Goal: Task Accomplishment & Management: Use online tool/utility

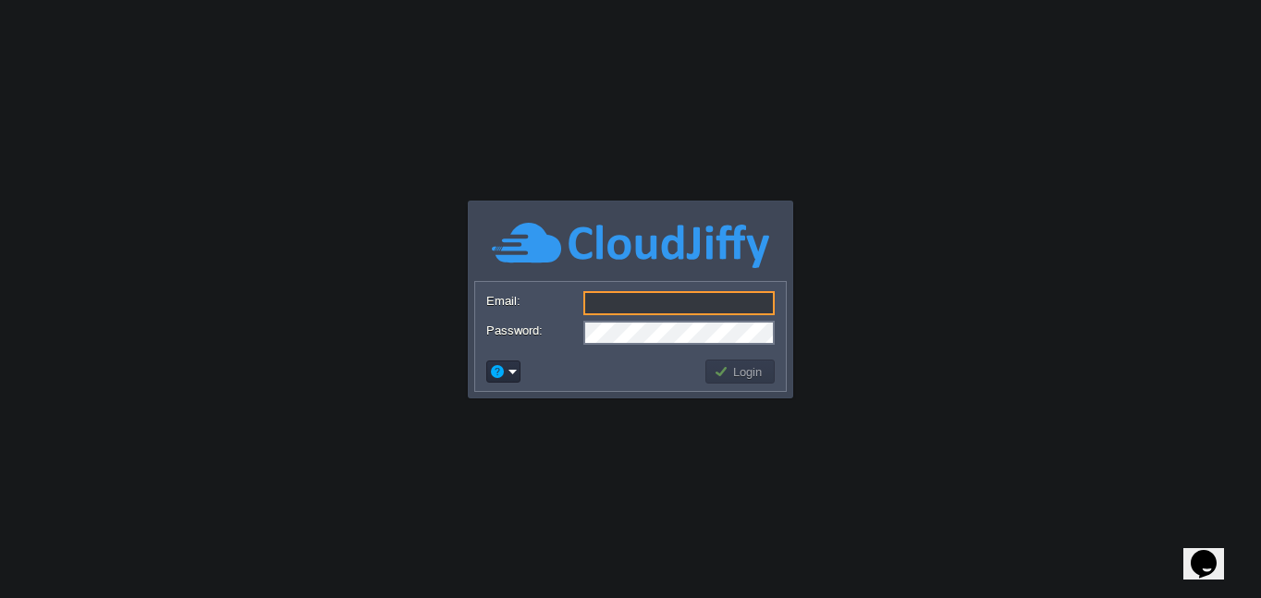
type input "[EMAIL_ADDRESS][DOMAIN_NAME]"
click at [548, 391] on div "Email: [EMAIL_ADDRESS][DOMAIN_NAME] Password: Login" at bounding box center [630, 336] width 312 height 111
click at [742, 375] on button "Login" at bounding box center [741, 371] width 54 height 17
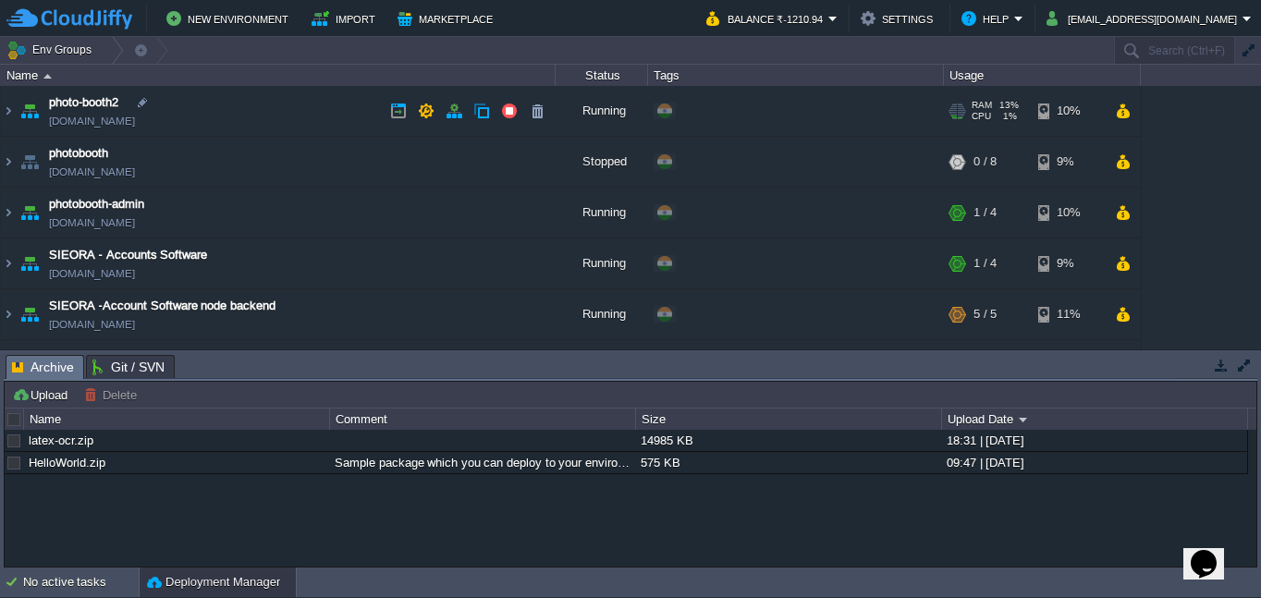
click at [135, 125] on link "[DOMAIN_NAME]" at bounding box center [92, 121] width 86 height 18
click at [135, 231] on link "[DOMAIN_NAME]" at bounding box center [92, 223] width 86 height 18
click at [198, 108] on td "photo-booth2 [DOMAIN_NAME]" at bounding box center [278, 111] width 555 height 51
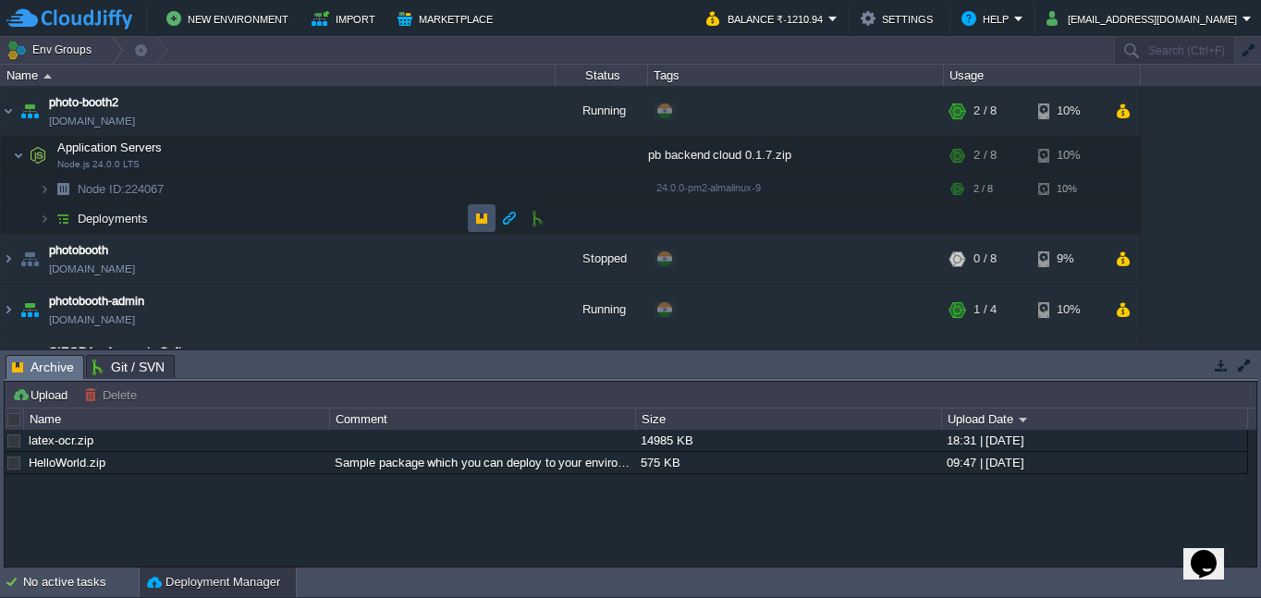
click at [483, 219] on button "button" at bounding box center [481, 218] width 17 height 17
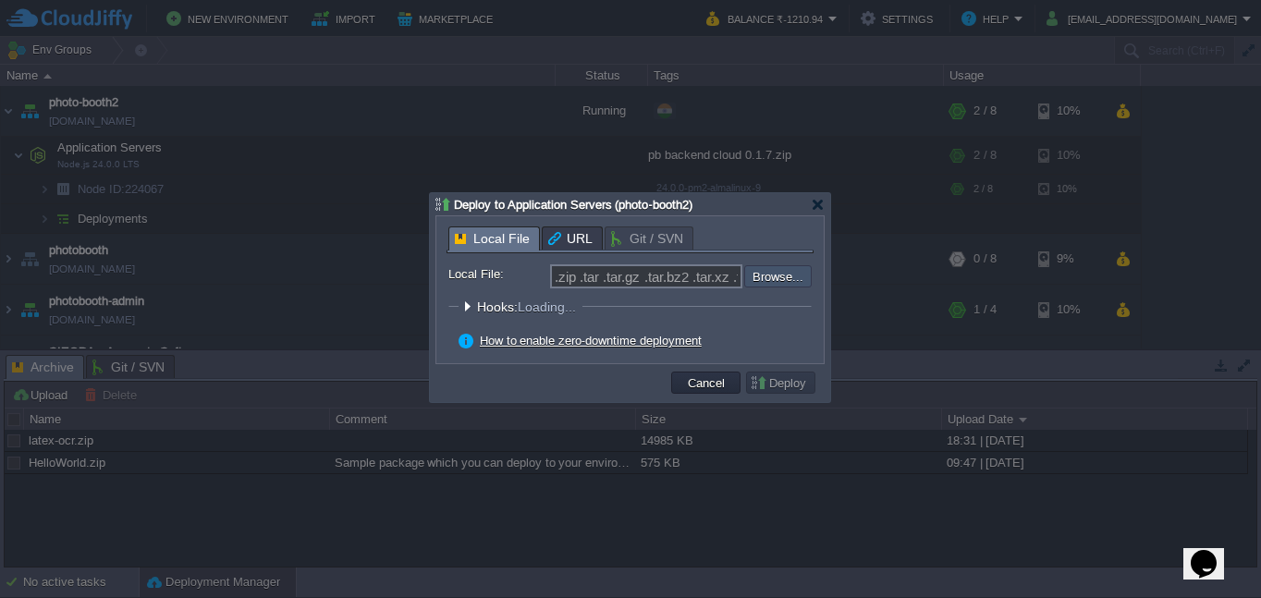
click at [781, 278] on input "file" at bounding box center [695, 276] width 234 height 22
type input "C:\fakepath\pb backend cloud 0.1.8.zip"
type input "pb backend cloud 0.1.8.zip"
click at [477, 308] on span "Hooks" at bounding box center [498, 307] width 42 height 15
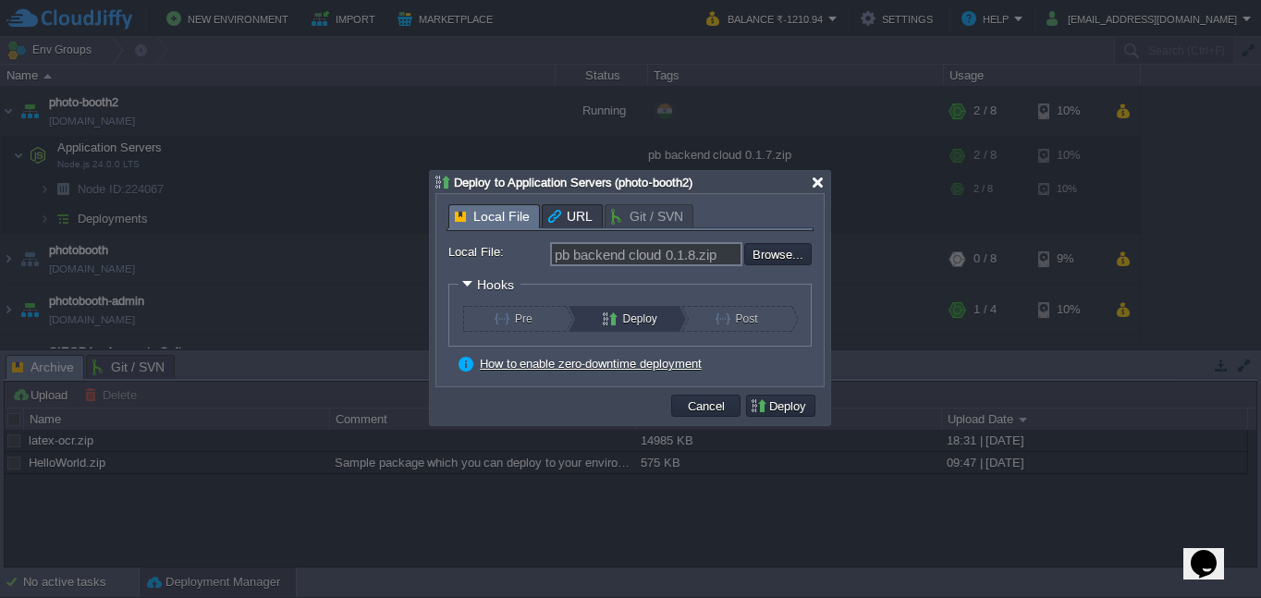
click at [824, 182] on div at bounding box center [818, 183] width 14 height 14
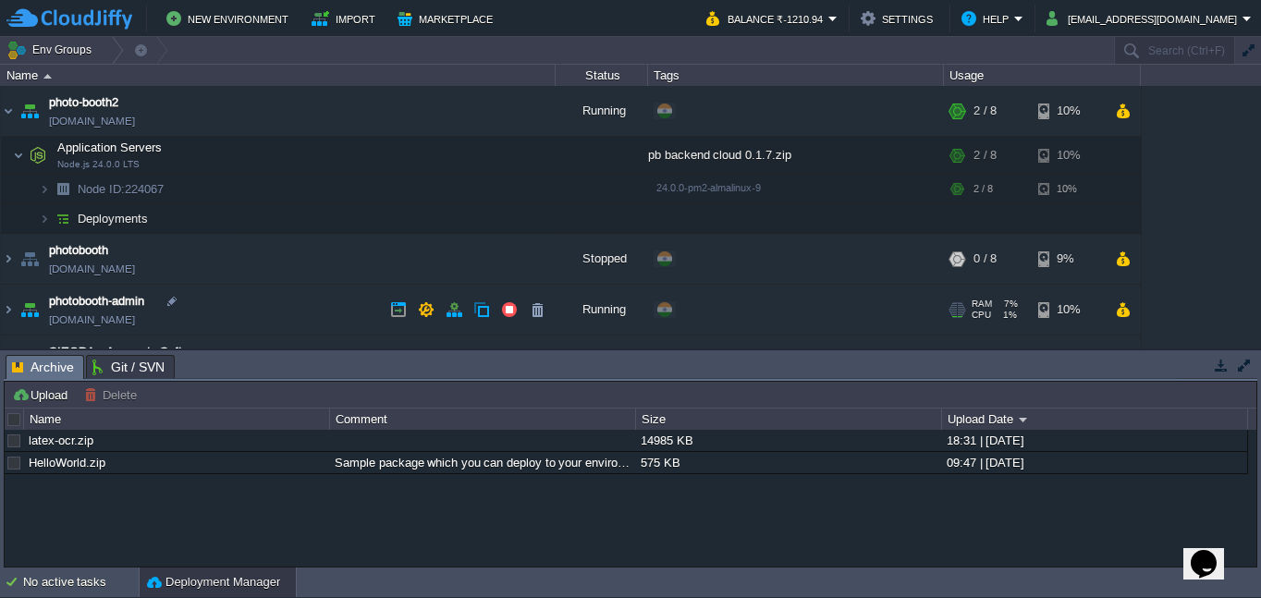
click at [279, 308] on td "photobooth-admin [DOMAIN_NAME]" at bounding box center [278, 310] width 555 height 51
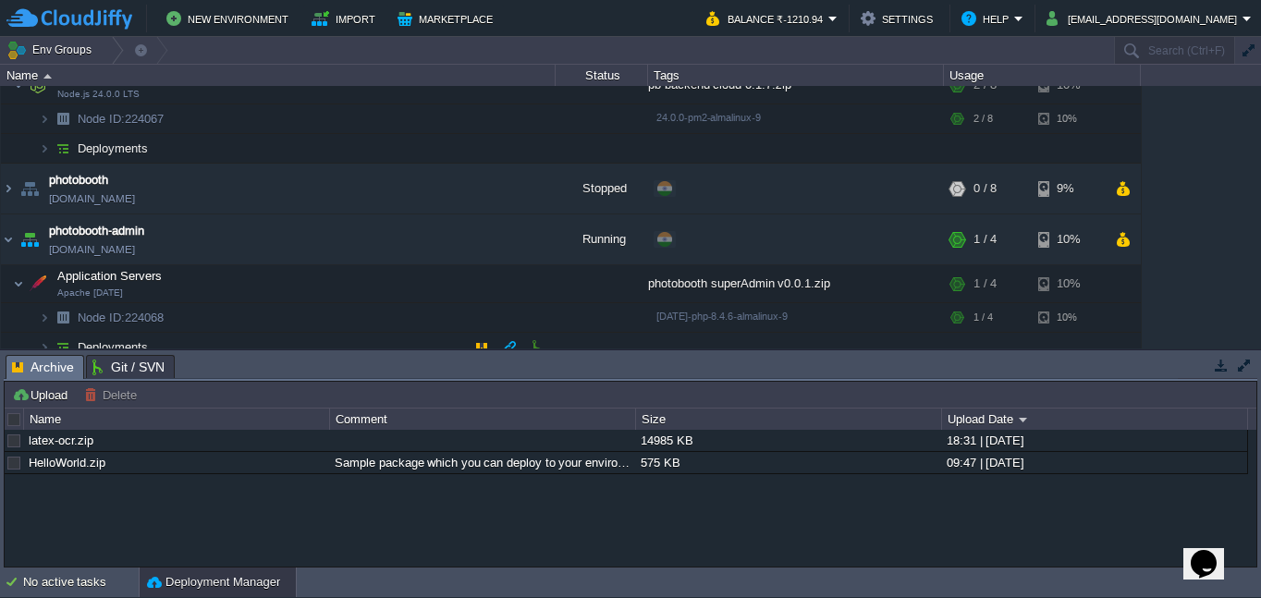
scroll to position [113, 0]
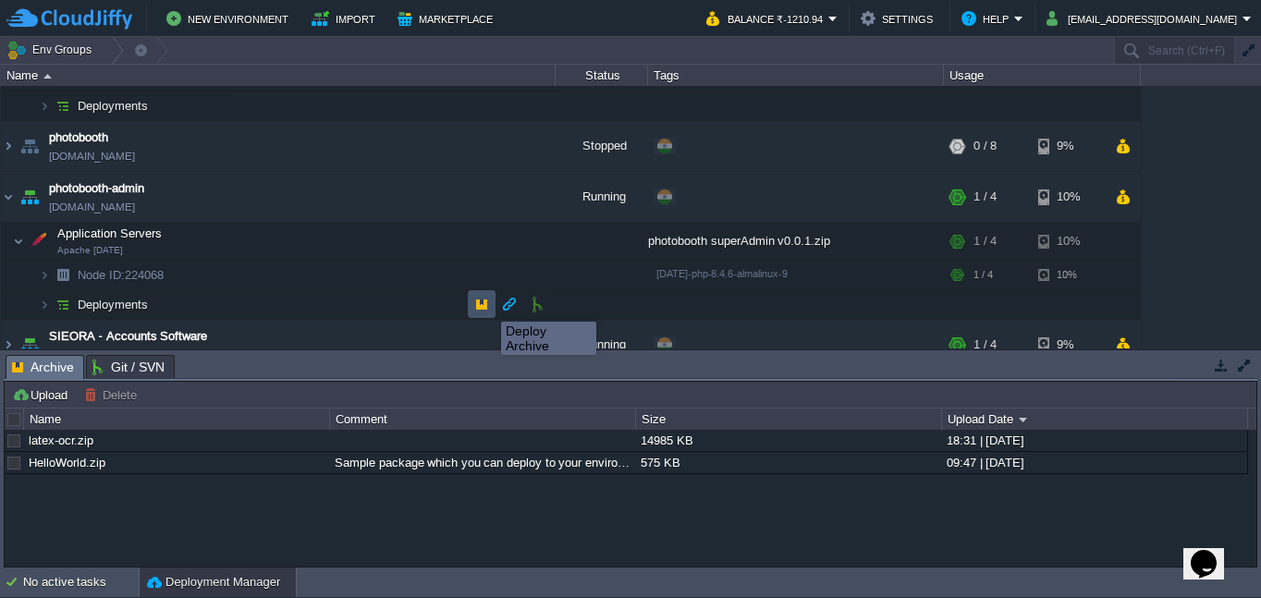
click at [487, 305] on button "button" at bounding box center [481, 304] width 17 height 17
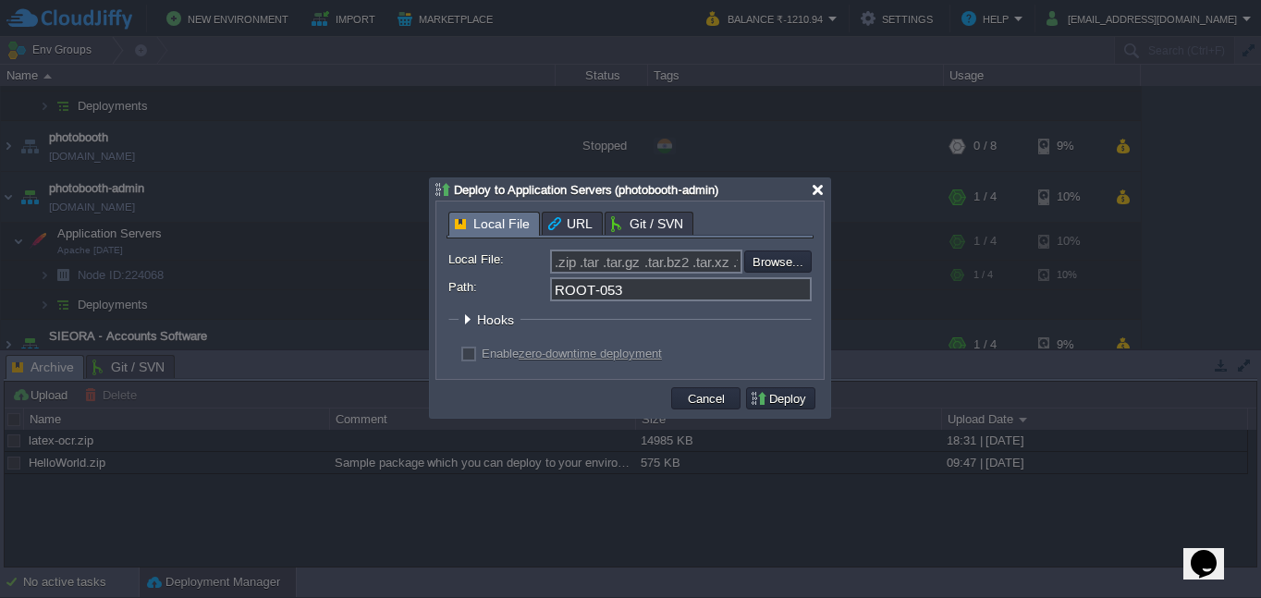
click at [820, 189] on div at bounding box center [818, 190] width 14 height 14
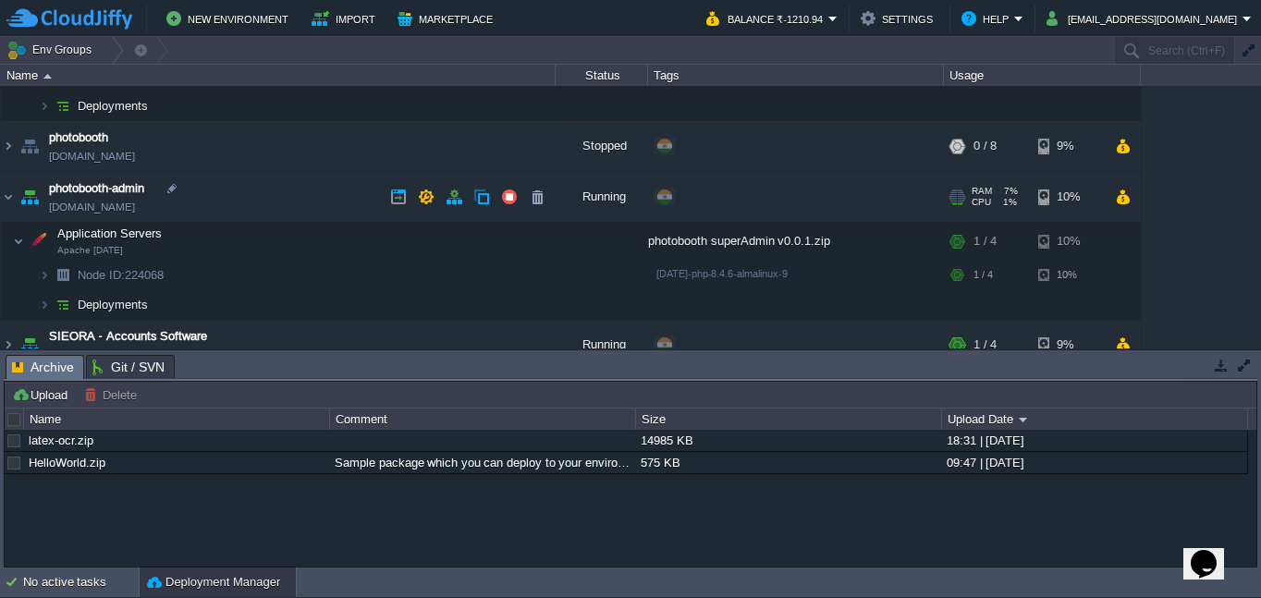
click at [124, 204] on link "[DOMAIN_NAME]" at bounding box center [92, 207] width 86 height 18
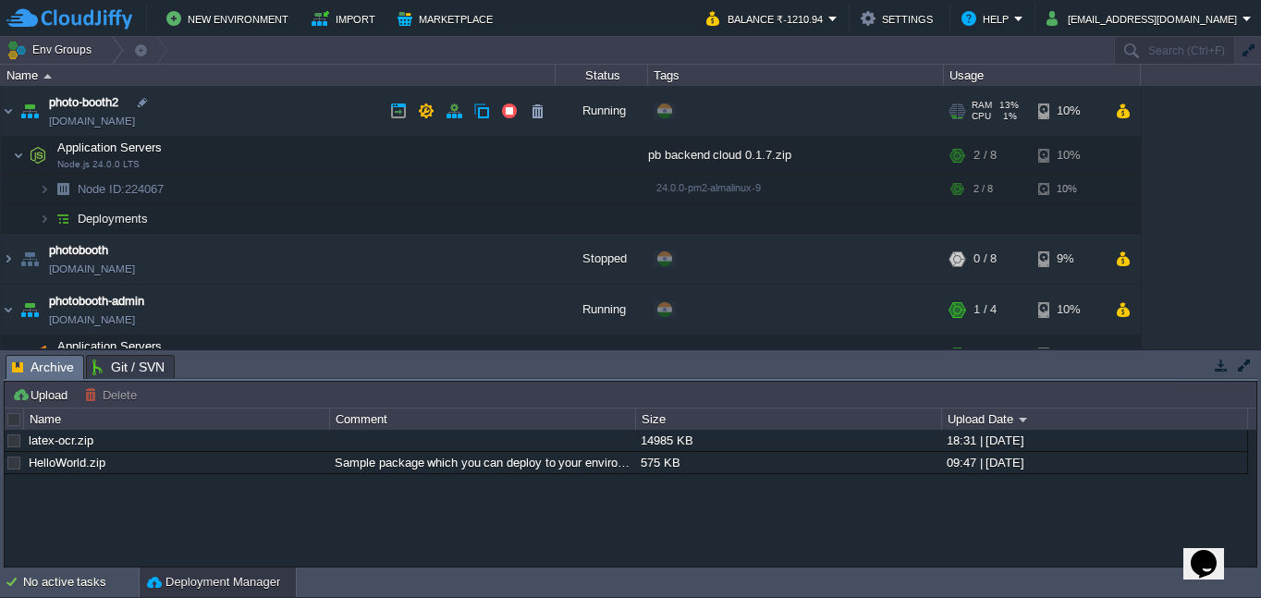
click at [324, 117] on td "photo-booth2 [DOMAIN_NAME]" at bounding box center [278, 111] width 555 height 51
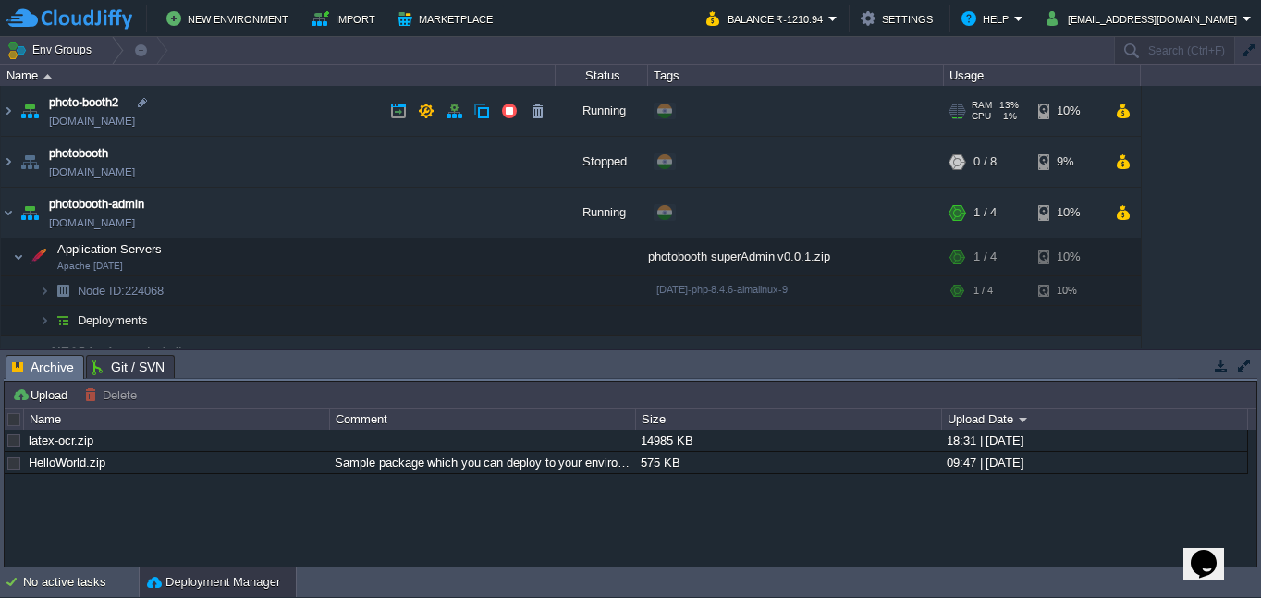
click at [324, 117] on td "photo-booth2 [DOMAIN_NAME]" at bounding box center [278, 111] width 555 height 51
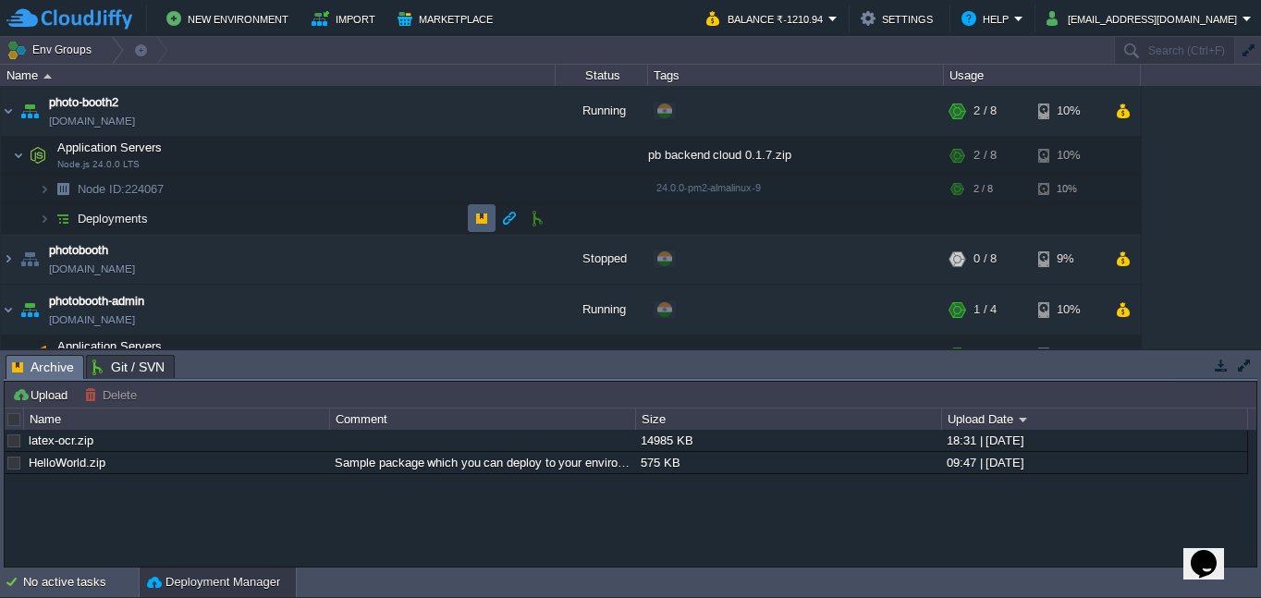
click at [471, 221] on td at bounding box center [482, 218] width 28 height 28
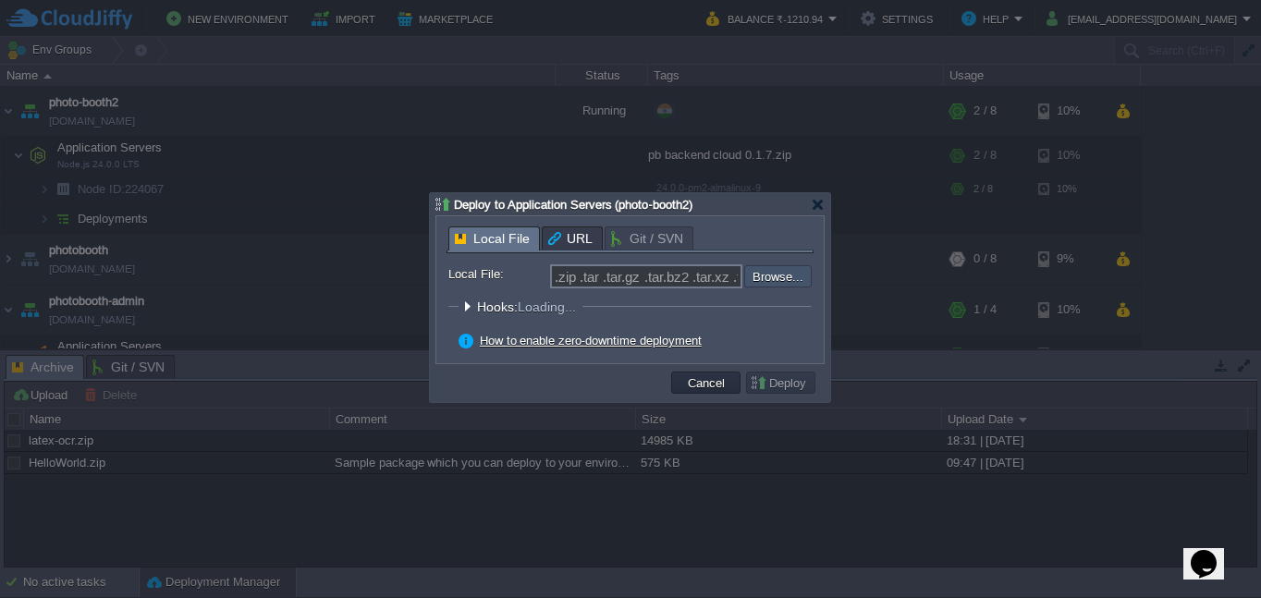
click at [800, 279] on input "file" at bounding box center [695, 276] width 234 height 22
type input "C:\fakepath\pb backend cloud 0.1.8.zip"
type input "pb backend cloud 0.1.8.zip"
click at [795, 390] on button "Deploy" at bounding box center [781, 382] width 62 height 17
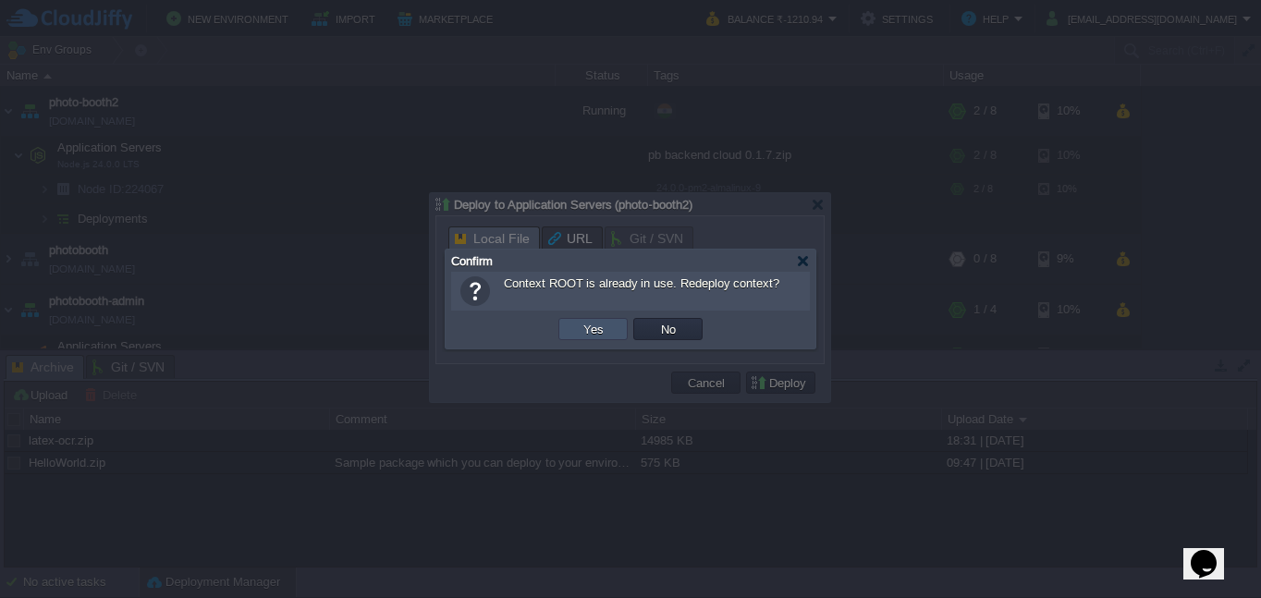
click at [596, 330] on button "Yes" at bounding box center [593, 329] width 31 height 17
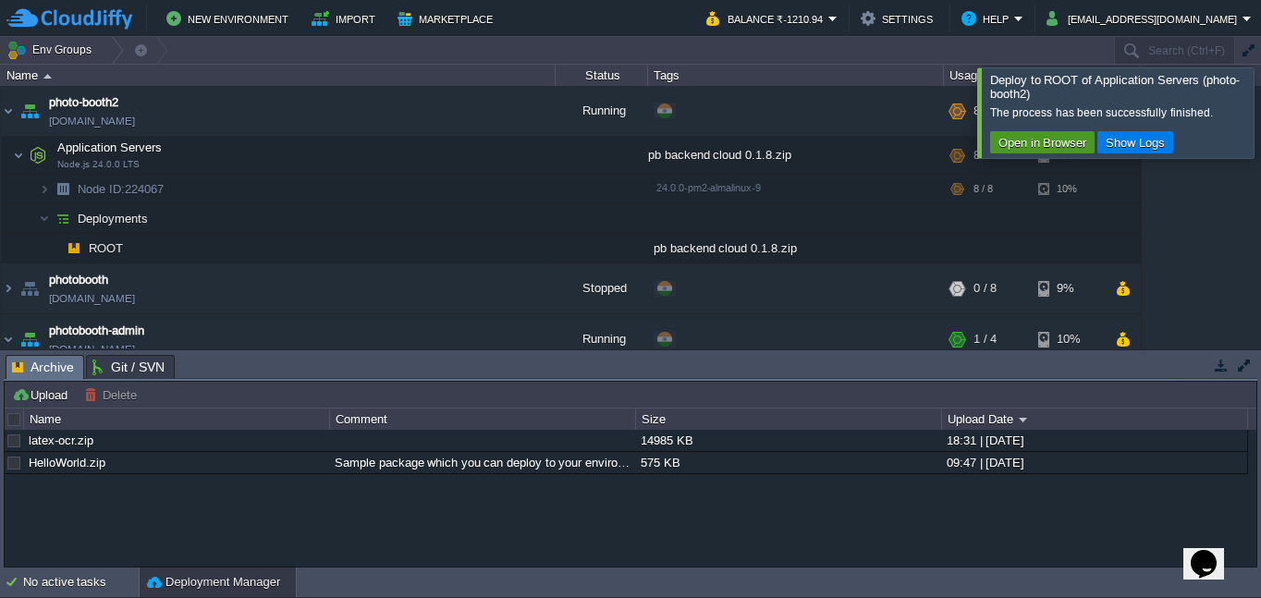
click at [1013, 146] on button "Open in Browser" at bounding box center [1042, 142] width 99 height 17
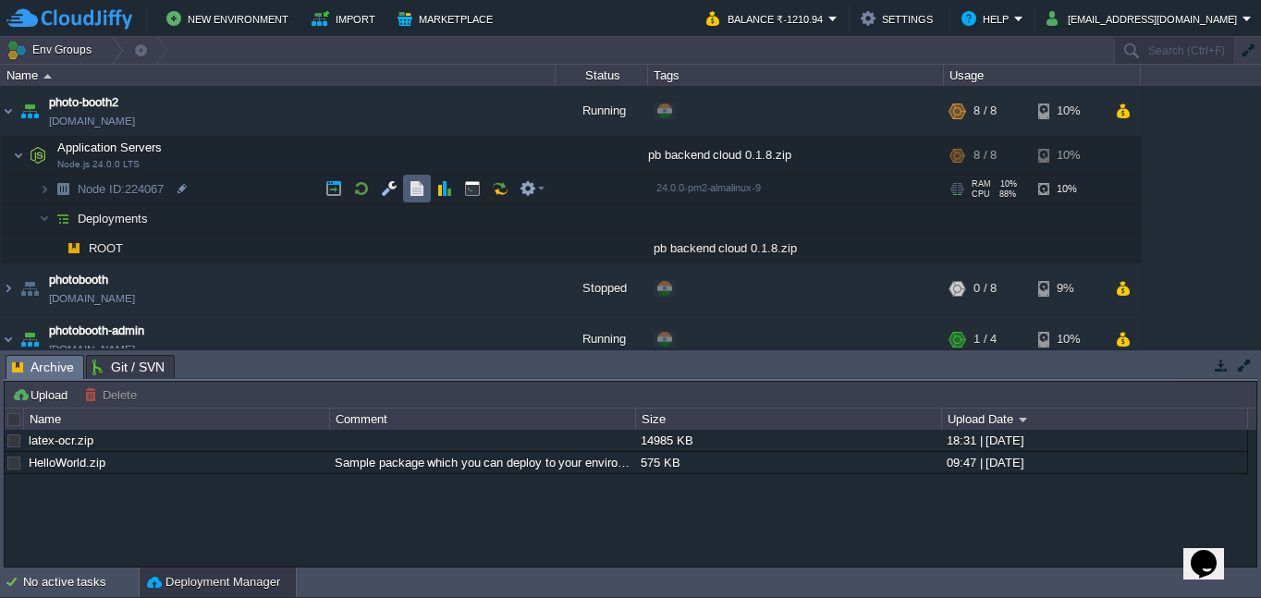
click at [430, 189] on td at bounding box center [417, 189] width 28 height 28
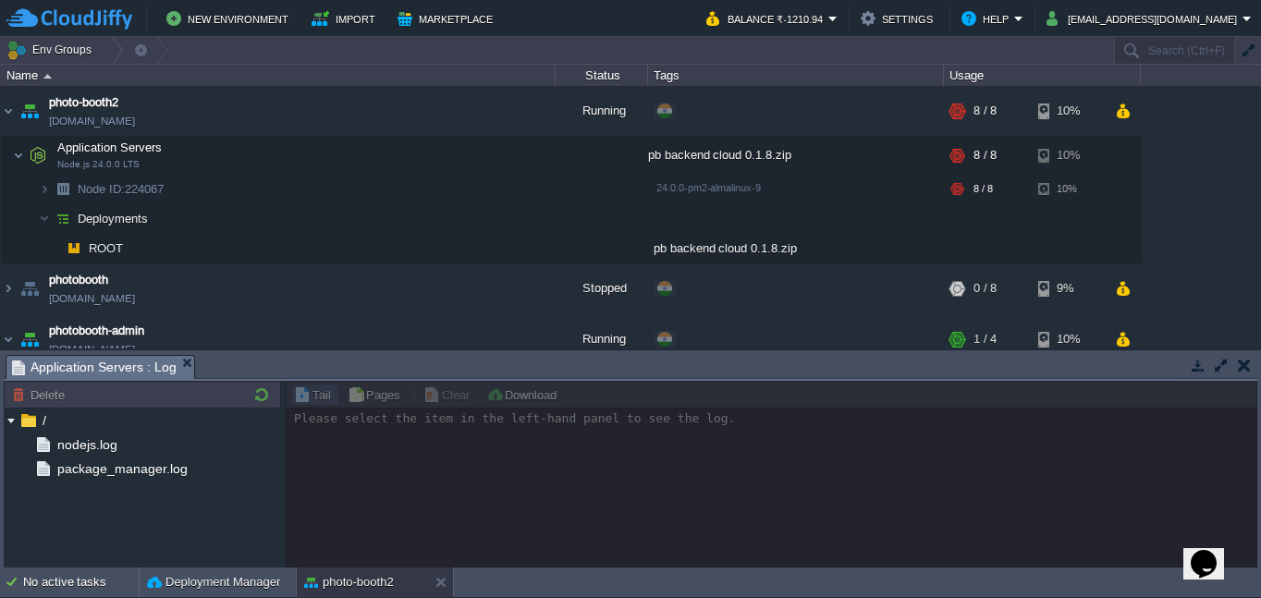
click at [892, 454] on div at bounding box center [772, 474] width 972 height 187
click at [135, 121] on link "[DOMAIN_NAME]" at bounding box center [92, 121] width 86 height 18
click at [86, 448] on span "nodejs.log" at bounding box center [87, 444] width 67 height 17
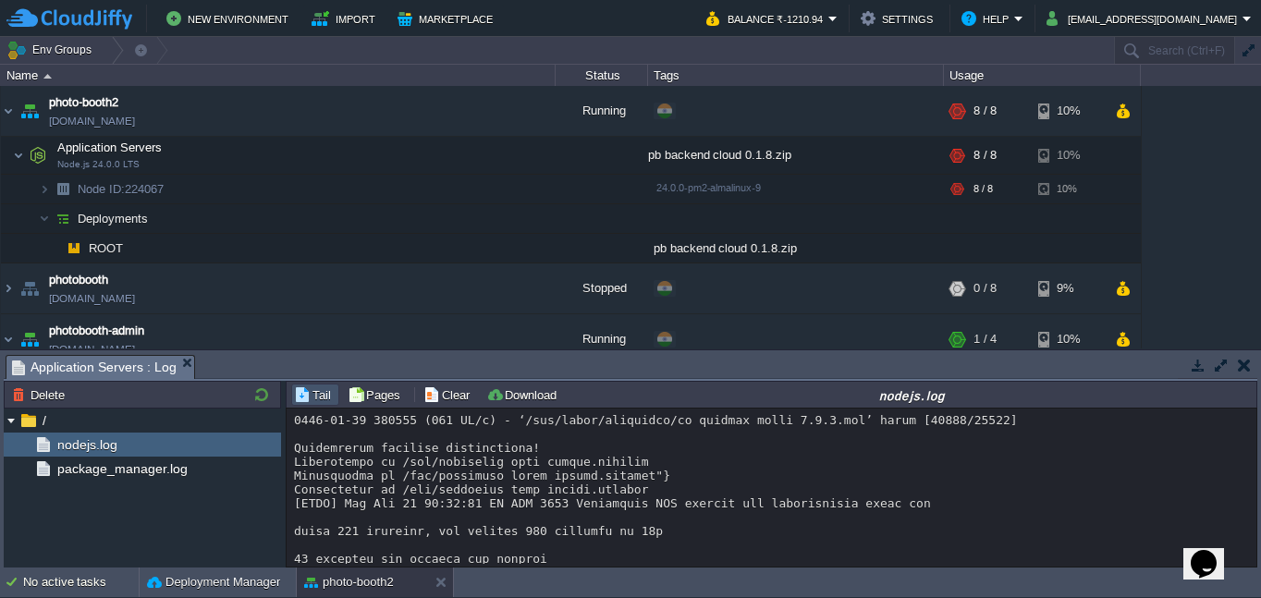
scroll to position [13568, 0]
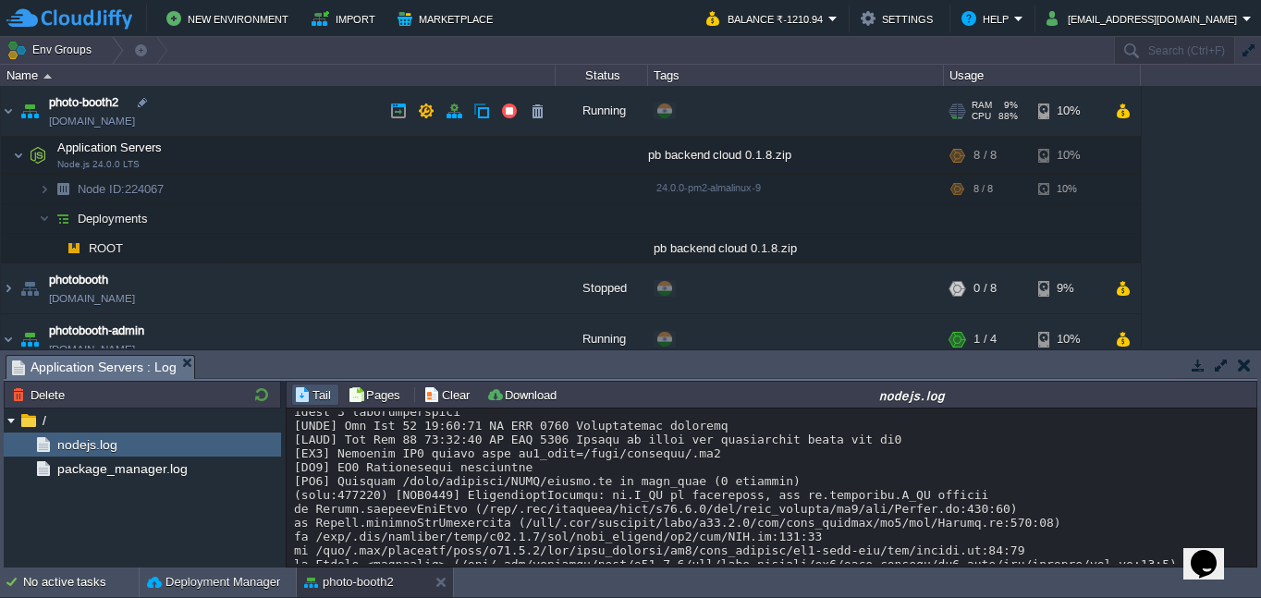
click at [120, 125] on link "[DOMAIN_NAME]" at bounding box center [92, 121] width 86 height 18
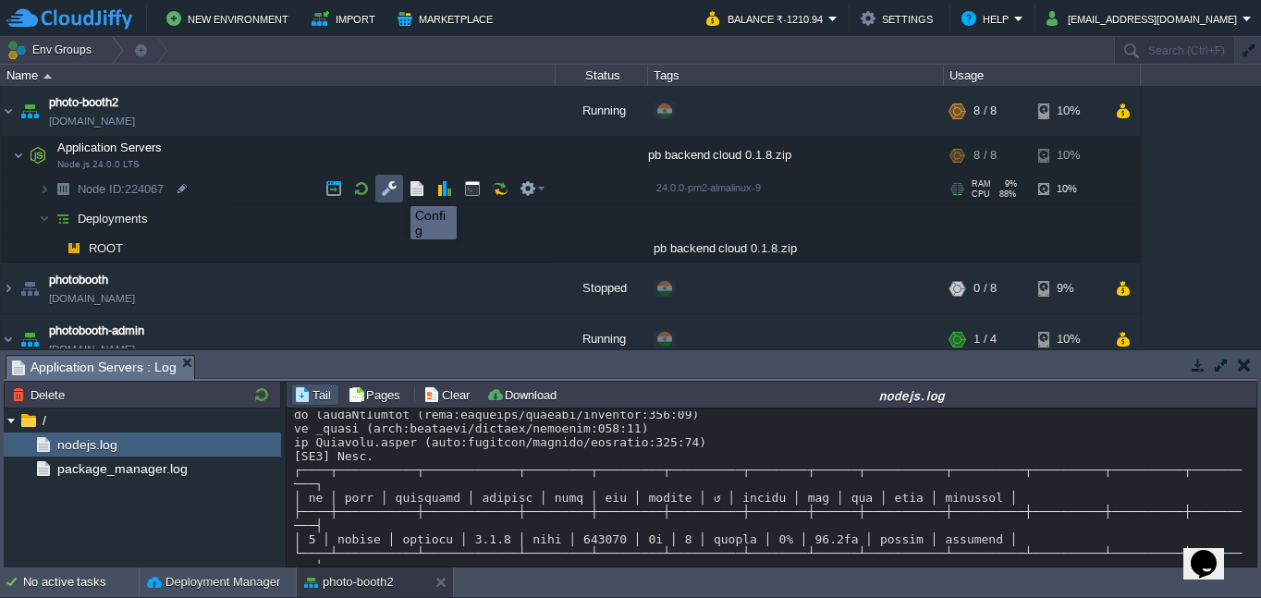
click at [394, 190] on button "button" at bounding box center [389, 188] width 17 height 17
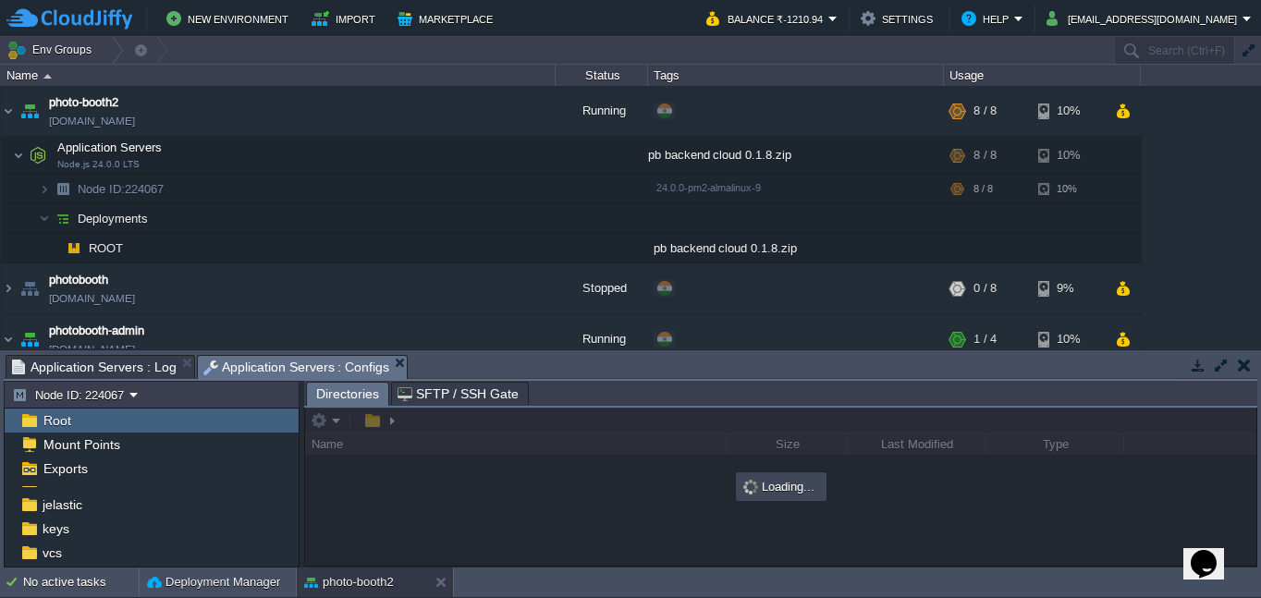
scroll to position [91, 0]
click at [101, 514] on div "jelastic" at bounding box center [152, 504] width 294 height 24
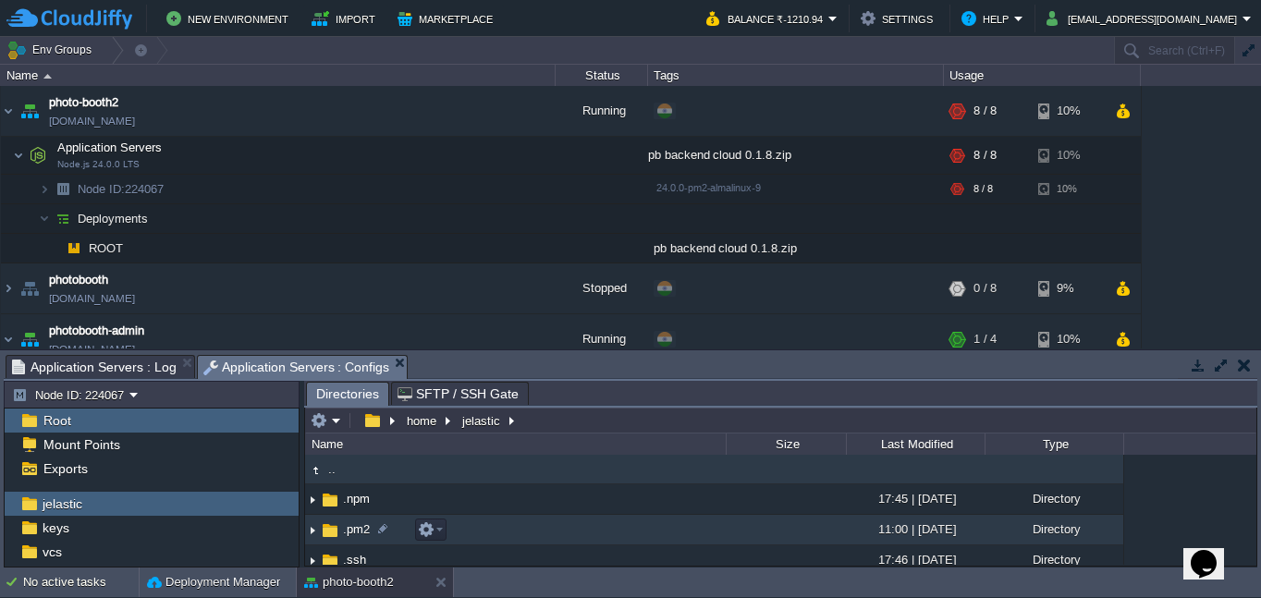
click at [540, 533] on td ".pm2" at bounding box center [515, 530] width 421 height 31
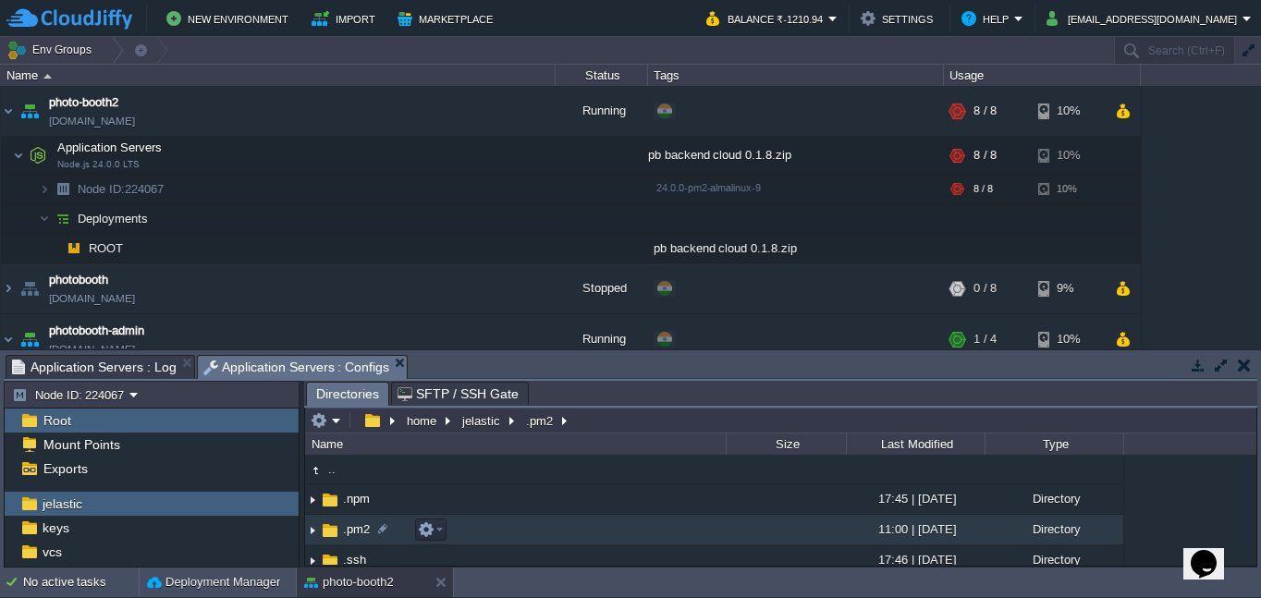
click at [540, 533] on td ".pm2" at bounding box center [515, 530] width 421 height 31
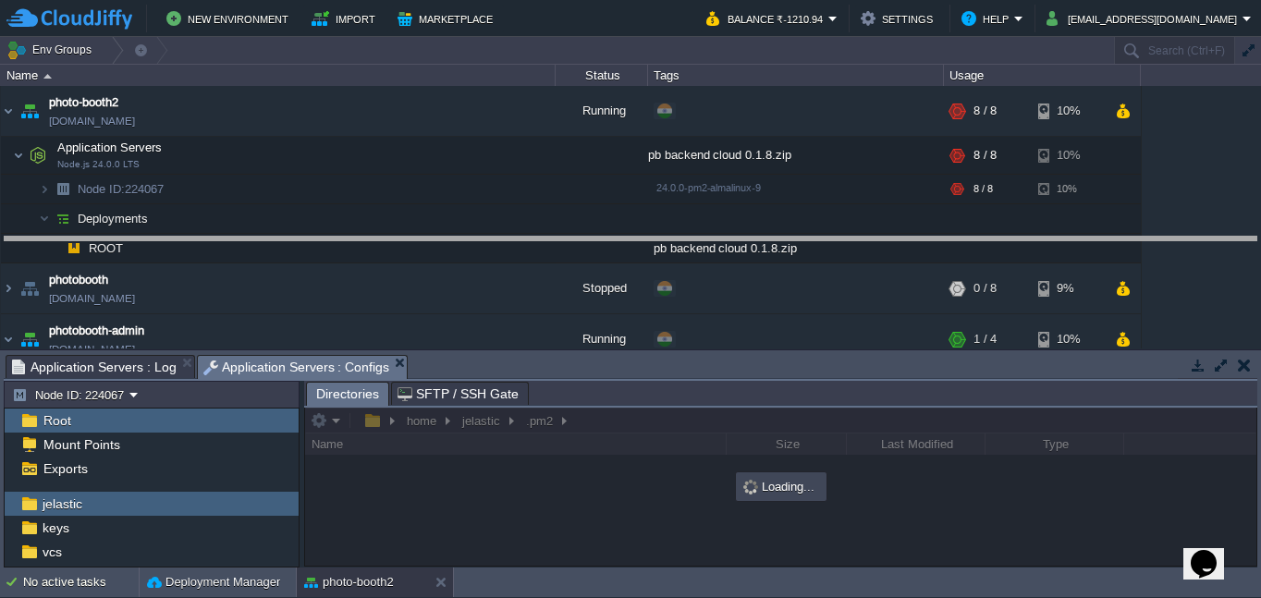
drag, startPoint x: 815, startPoint y: 362, endPoint x: 835, endPoint y: 248, distance: 116.3
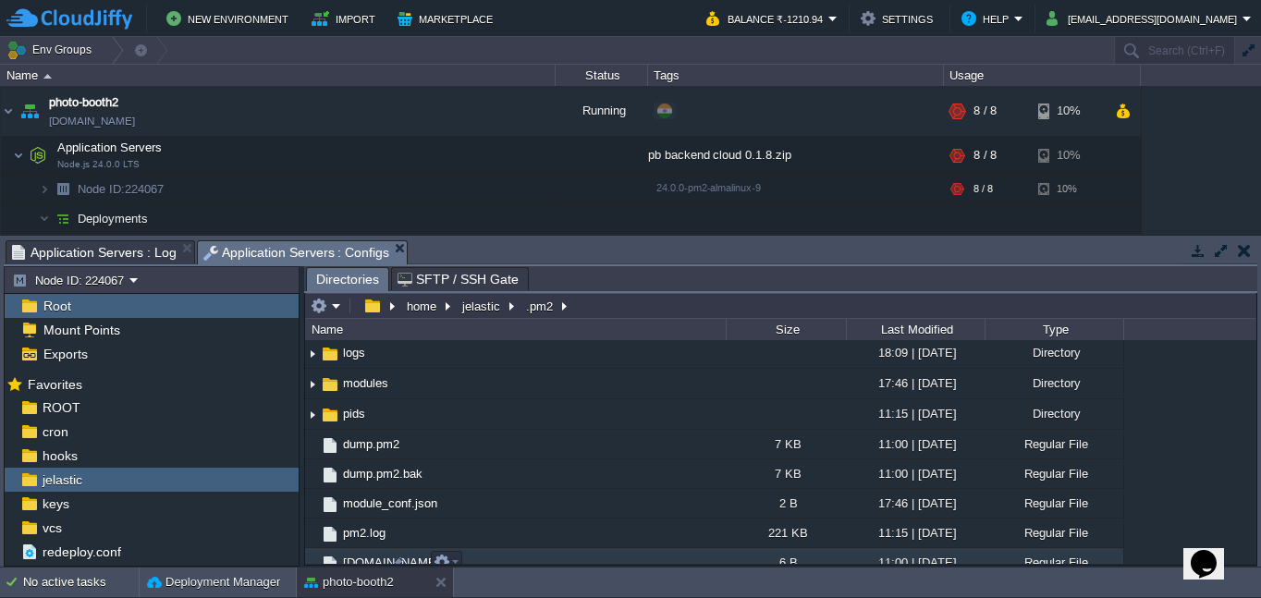
scroll to position [0, 0]
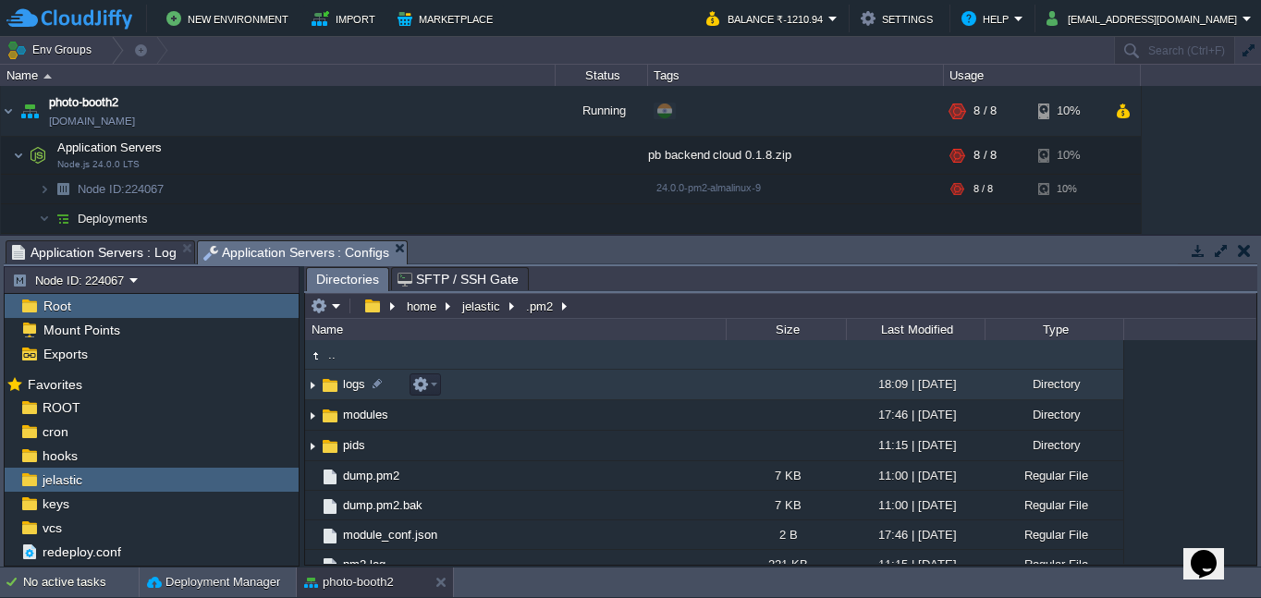
click at [489, 388] on td "logs" at bounding box center [515, 385] width 421 height 31
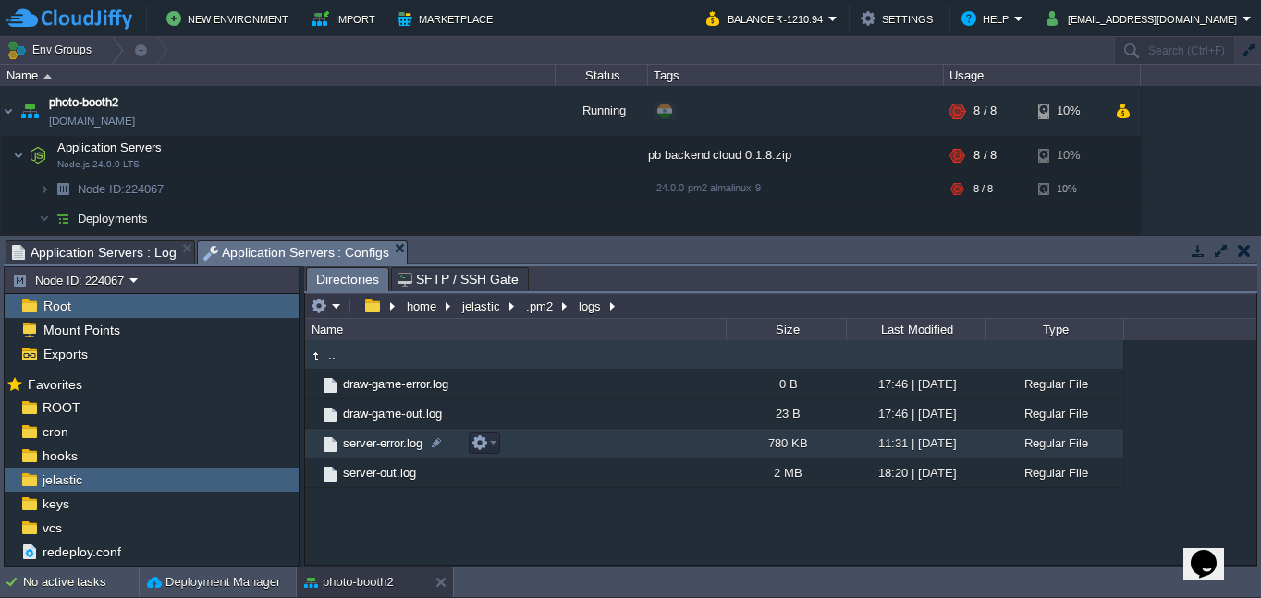
click at [603, 446] on td "server-error.log" at bounding box center [515, 444] width 421 height 30
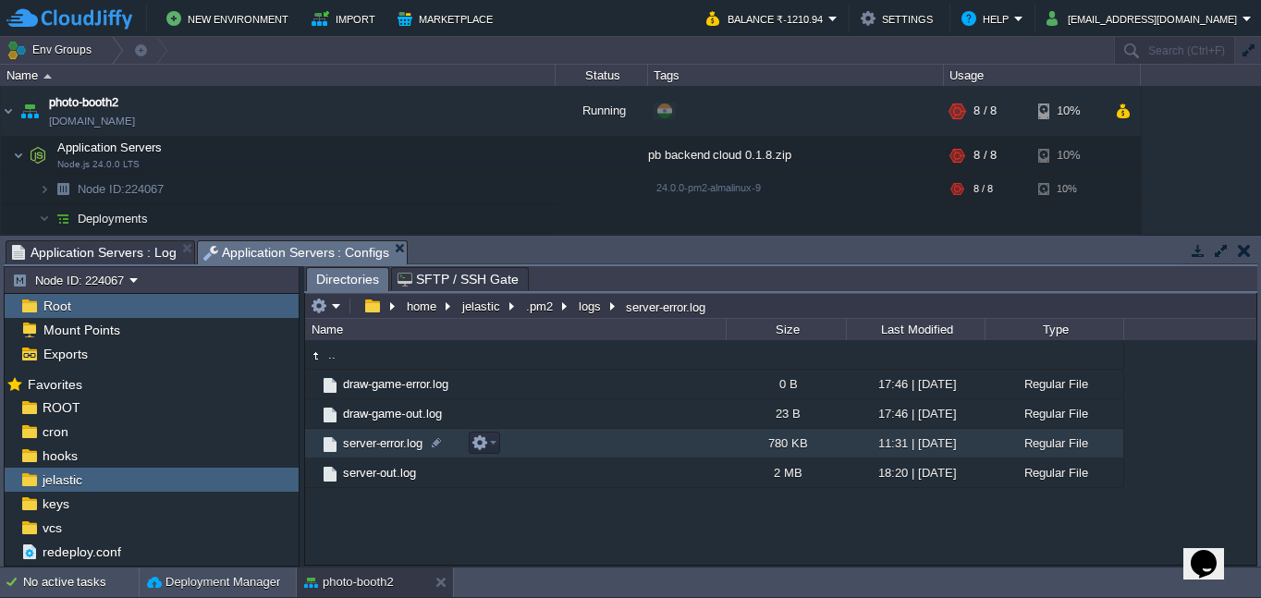
click at [603, 446] on td "server-error.log" at bounding box center [515, 444] width 421 height 30
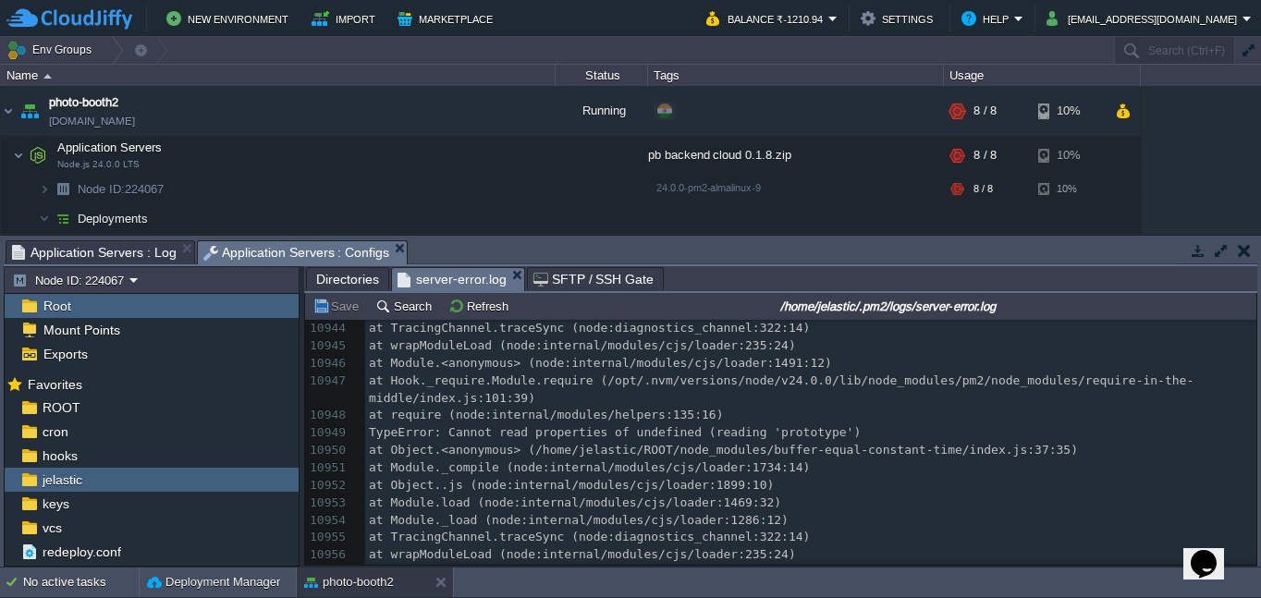
scroll to position [190778, 0]
